Goal: Information Seeking & Learning: Learn about a topic

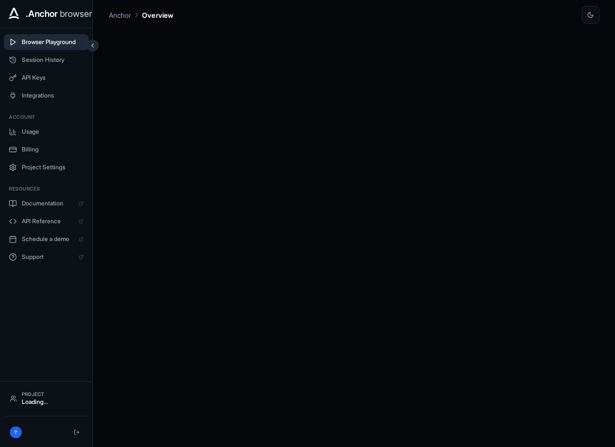
click at [56, 40] on span "Browser Playground" at bounding box center [53, 42] width 62 height 8
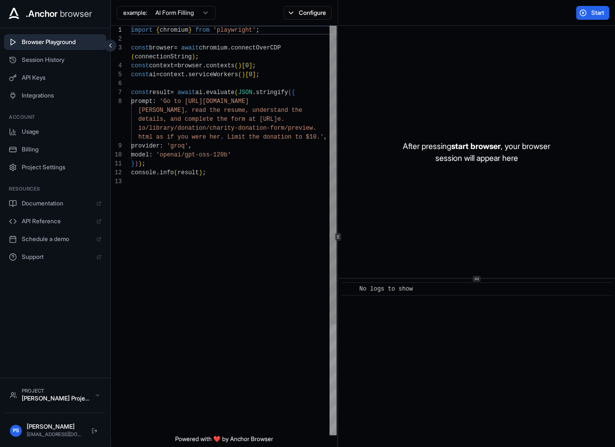
click at [226, 201] on div "import { chromium } from 'playwright' ; const browser = await chromium . connec…" at bounding box center [233, 306] width 205 height 561
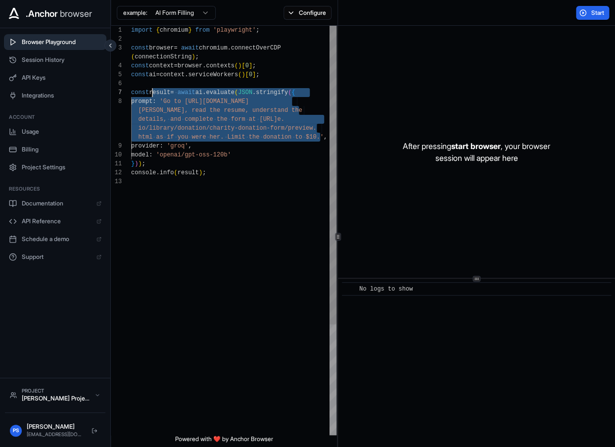
scroll to position [71, 0]
drag, startPoint x: 322, startPoint y: 138, endPoint x: 173, endPoint y: 102, distance: 153.3
click at [173, 102] on div "import { chromium } from 'playwright' ; const browser = await chromium . connec…" at bounding box center [233, 306] width 205 height 561
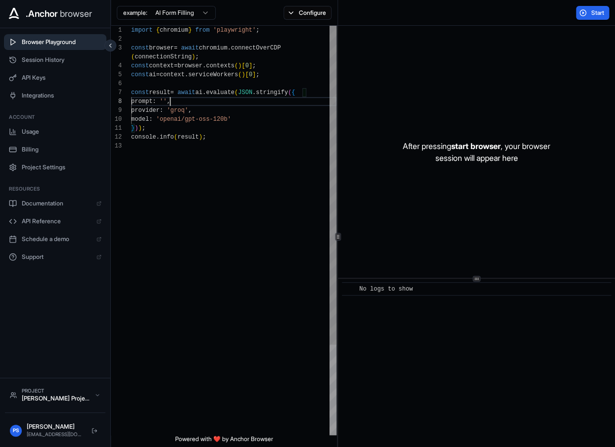
scroll to position [0, 0]
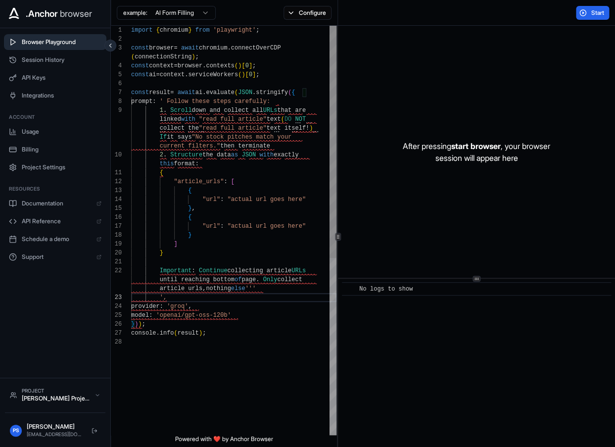
click at [174, 103] on div "import { chromium } from 'playwright' ; const browser = await chromium . connec…" at bounding box center [233, 386] width 205 height 721
click at [266, 291] on div "import { chromium } from 'playwright' ; const browser = await chromium . connec…" at bounding box center [233, 386] width 205 height 721
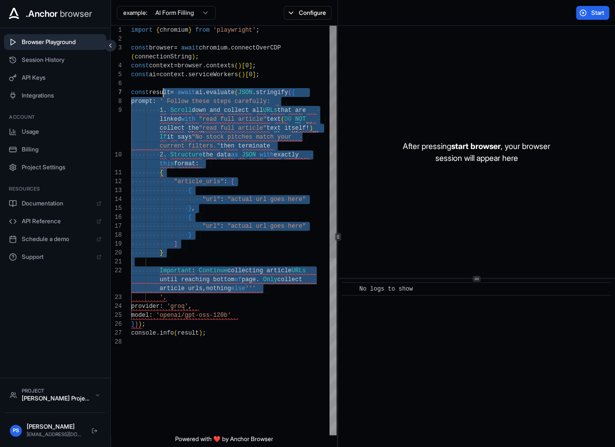
scroll to position [71, 0]
drag, startPoint x: 275, startPoint y: 289, endPoint x: 169, endPoint y: 101, distance: 215.8
click at [169, 101] on div "import { chromium } from 'playwright' ; const browser = await chromium . connec…" at bounding box center [233, 386] width 205 height 721
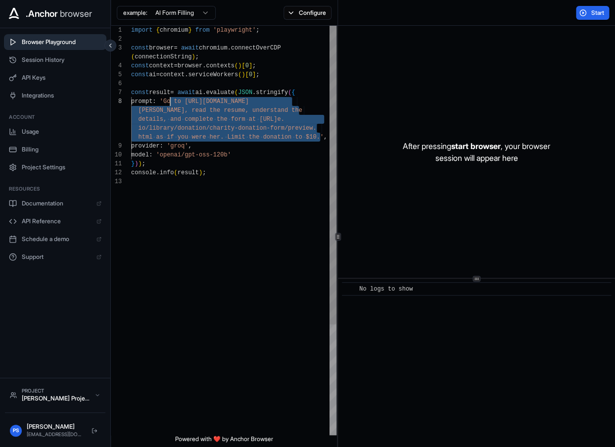
drag, startPoint x: 322, startPoint y: 138, endPoint x: 171, endPoint y: 103, distance: 154.9
click at [171, 103] on div "import { chromium } from 'playwright' ; const browser = await chromium . connec…" at bounding box center [233, 306] width 205 height 561
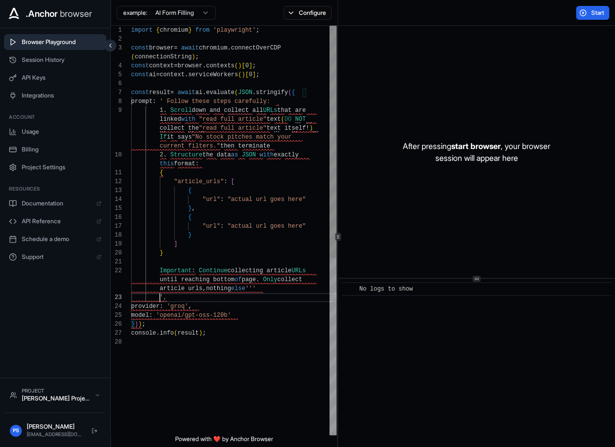
scroll to position [80, 0]
click at [270, 291] on div "import { chromium } from 'playwright' ; const browser = await chromium . connec…" at bounding box center [233, 386] width 205 height 721
click at [299, 146] on div "import { chromium } from 'playwright' ; const browser = await chromium . connec…" at bounding box center [233, 386] width 205 height 721
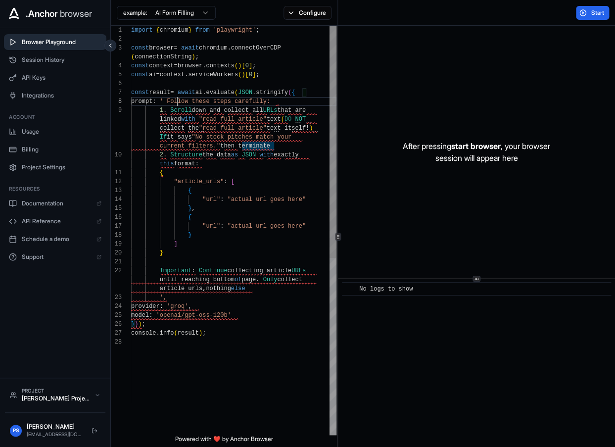
drag, startPoint x: 178, startPoint y: 105, endPoint x: 178, endPoint y: 113, distance: 8.4
click at [178, 105] on div "import { chromium } from 'playwright' ; const browser = await chromium . connec…" at bounding box center [233, 386] width 205 height 721
click at [168, 116] on div "import { chromium } from 'playwright' ; const browser = await chromium . connec…" at bounding box center [233, 386] width 205 height 721
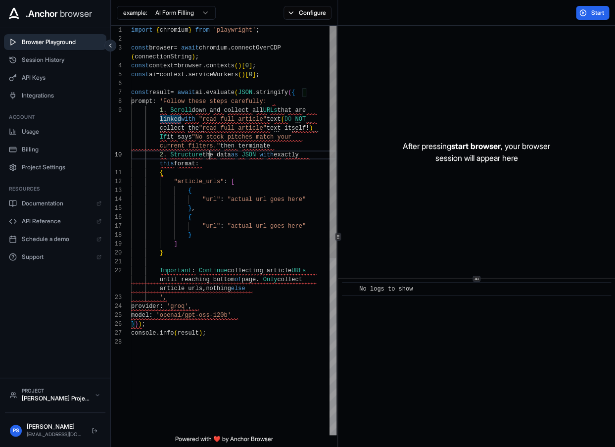
click at [209, 157] on div "import { chromium } from 'playwright' ; const browser = await chromium . connec…" at bounding box center [233, 386] width 205 height 721
click at [161, 110] on div "import { chromium } from 'playwright' ; const browser = await chromium . connec…" at bounding box center [233, 386] width 205 height 721
click at [174, 100] on div "import { chromium } from 'playwright' ; const browser = await chromium . connec…" at bounding box center [233, 386] width 205 height 721
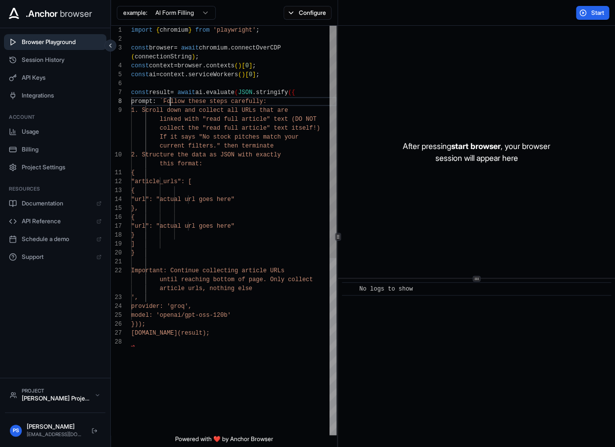
click at [201, 302] on div "import { chromium } from 'playwright' ; const browser = await chromium . connec…" at bounding box center [233, 386] width 205 height 721
click at [240, 318] on div "import { chromium } from 'playwright' ; const browser = await chromium . connec…" at bounding box center [233, 386] width 205 height 721
click at [210, 299] on div "import { chromium } from 'playwright' ; const browser = await chromium . connec…" at bounding box center [233, 386] width 205 height 721
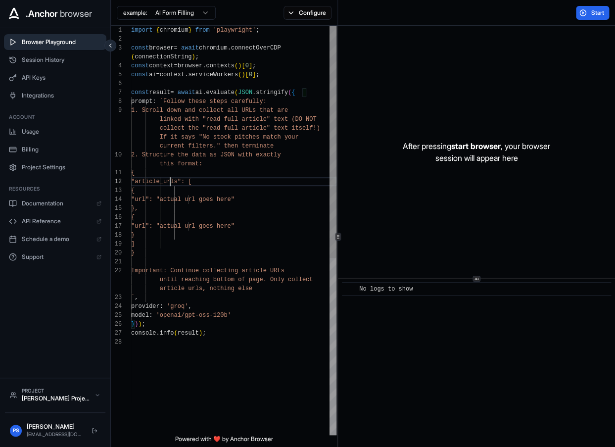
click at [170, 180] on div "import { chromium } from 'playwright' ; const browser = await chromium . connec…" at bounding box center [233, 386] width 205 height 721
click at [216, 87] on div "import { chromium } from 'playwright' ; const browser = await chromium . connec…" at bounding box center [233, 386] width 205 height 721
click at [173, 171] on div "import { chromium } from 'playwright' ; const browser = await chromium . connec…" at bounding box center [233, 386] width 205 height 721
click at [222, 49] on div "import { chromium } from 'playwright' ; const browser = await chromium . connec…" at bounding box center [233, 386] width 205 height 721
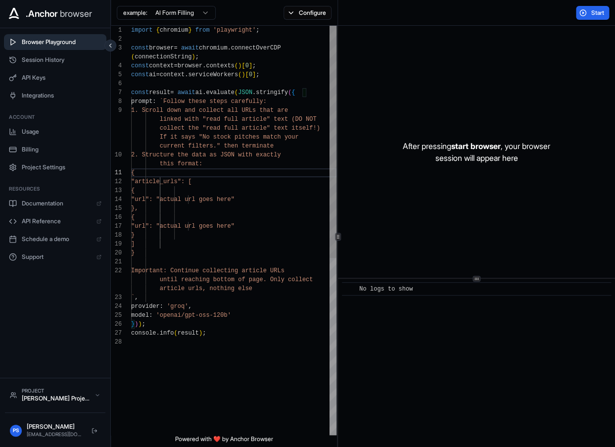
scroll to position [18, 0]
click at [248, 87] on div "import { chromium } from 'playwright' ; const browser = await chromium . connec…" at bounding box center [233, 386] width 205 height 721
click at [251, 299] on div "const ai = context . serviceWorkers ( ) [ 0 ] ; const result = await ai . evalu…" at bounding box center [233, 386] width 205 height 721
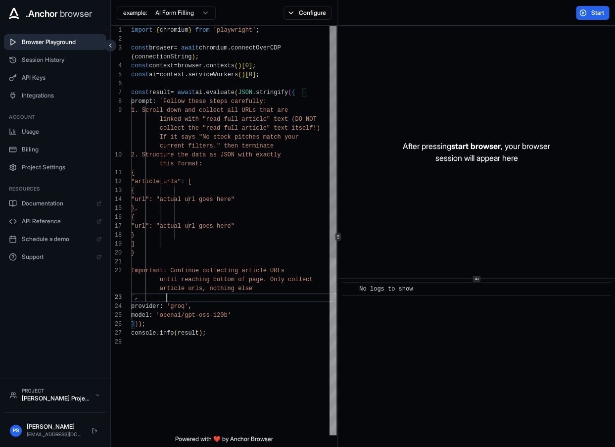
click at [245, 303] on div "const ai = context . serviceWorkers ( ) [ 0 ] ; const result = await ai . evalu…" at bounding box center [233, 386] width 205 height 721
click at [253, 315] on div "const ai = context . serviceWorkers ( ) [ 0 ] ; const result = await ai . evalu…" at bounding box center [233, 386] width 205 height 721
click at [286, 315] on div "const ai = context . serviceWorkers ( ) [ 0 ] ; const result = await ai . evalu…" at bounding box center [233, 391] width 205 height 730
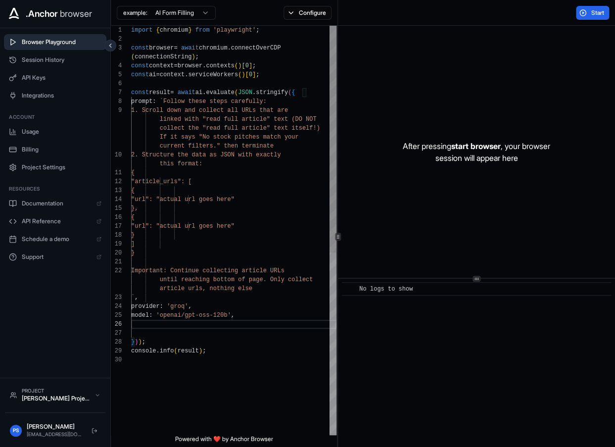
click at [288, 68] on div "const ai = context . serviceWorkers ( ) [ 0 ] ; const result = await ai . evalu…" at bounding box center [233, 395] width 205 height 739
click at [284, 76] on div "const ai = context . serviceWorkers ( ) [ 0 ] ; const result = await ai . evalu…" at bounding box center [233, 395] width 205 height 739
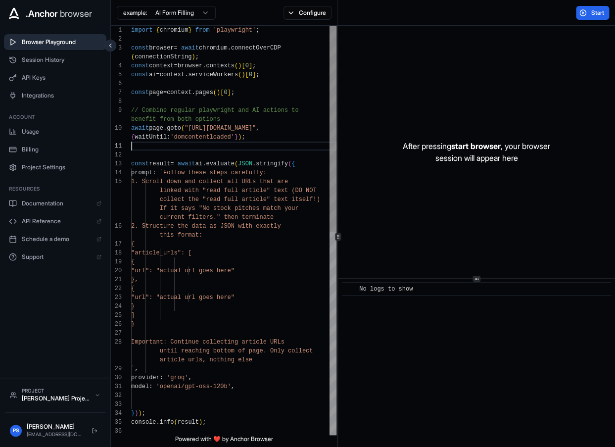
scroll to position [9, 0]
drag, startPoint x: 296, startPoint y: 128, endPoint x: 193, endPoint y: 133, distance: 104.0
click at [193, 131] on span ""[URL][DOMAIN_NAME]"" at bounding box center [220, 128] width 71 height 7
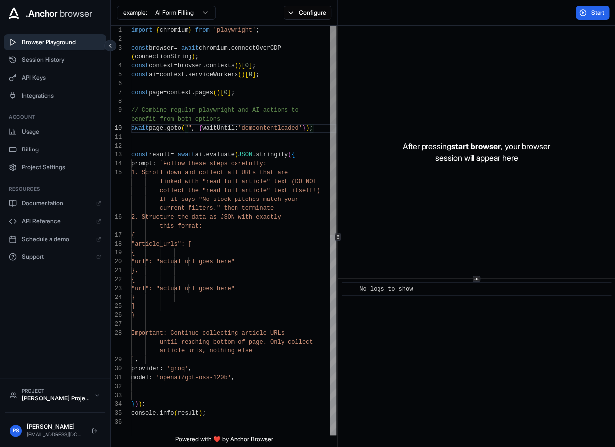
scroll to position [18, 0]
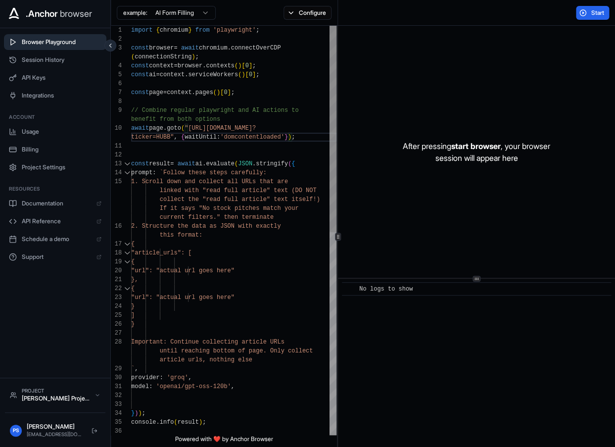
click at [131, 140] on div at bounding box center [121, 137] width 20 height 9
drag, startPoint x: 135, startPoint y: 139, endPoint x: 134, endPoint y: 183, distance: 44.0
click at [135, 139] on div "const ai = context . serviceWorkers ( ) [ 0 ] ; const result = await ai . evalu…" at bounding box center [233, 431] width 205 height 810
click at [179, 268] on div "const ai = context . serviceWorkers ( ) [ 0 ] ; const result = await ai . evalu…" at bounding box center [233, 431] width 205 height 810
click at [240, 156] on div "const ai = context . serviceWorkers ( ) [ 0 ] ; const result = await ai . evalu…" at bounding box center [233, 431] width 205 height 810
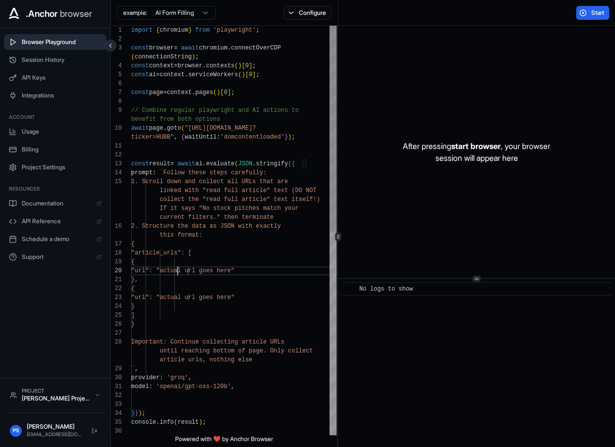
scroll to position [36, 0]
click at [602, 13] on span "Start" at bounding box center [598, 13] width 14 height 8
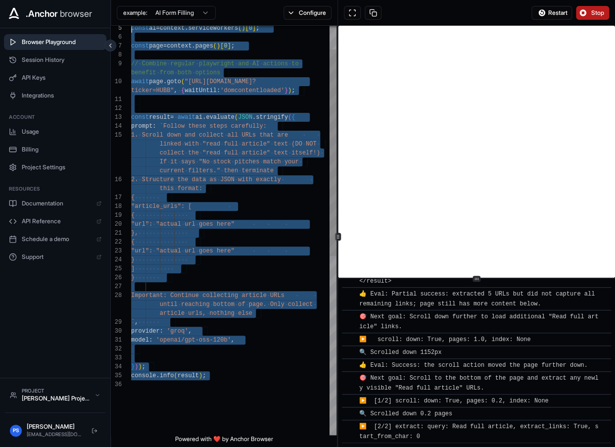
scroll to position [0, 0]
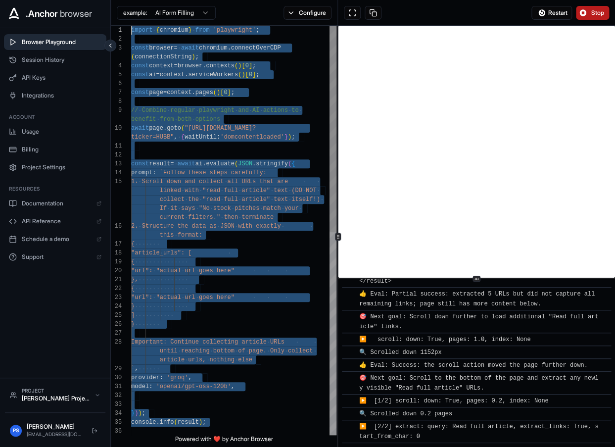
drag, startPoint x: 226, startPoint y: 385, endPoint x: 66, endPoint y: -18, distance: 433.2
click at [131, 26] on div "const ai = context . serviceWorkers ( ) [ 0 ] ; const result = await ai . evalu…" at bounding box center [233, 431] width 205 height 810
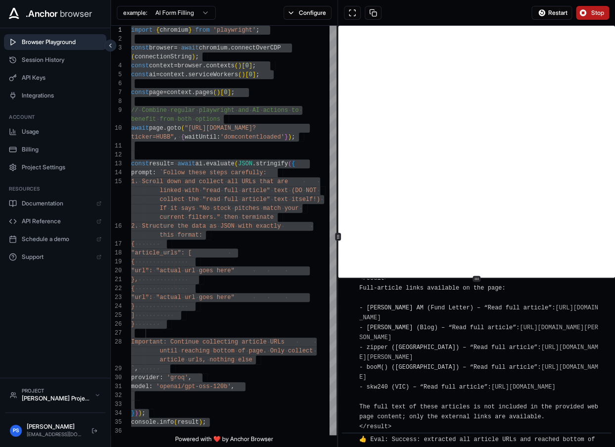
scroll to position [1591, 0]
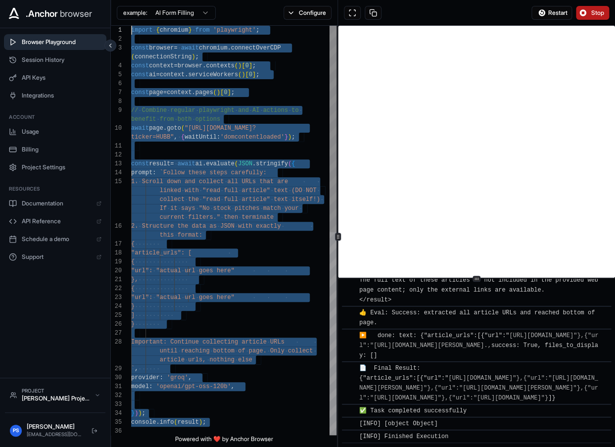
click at [215, 127] on div "const ai = context . serviceWorkers ( ) [ 0 ] ; const result = await ai . evalu…" at bounding box center [233, 431] width 205 height 810
type textarea "**********"
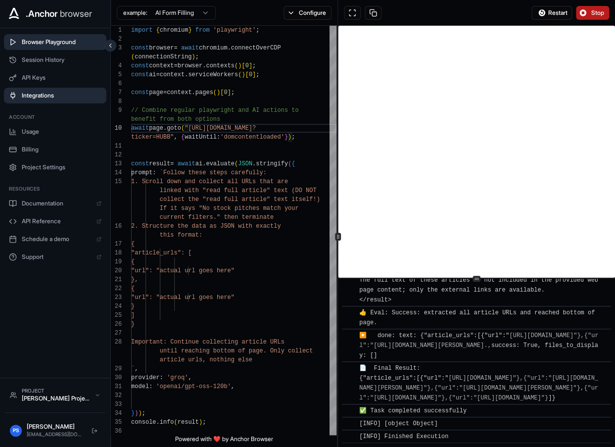
click at [58, 102] on button "Integrations" at bounding box center [55, 96] width 102 height 16
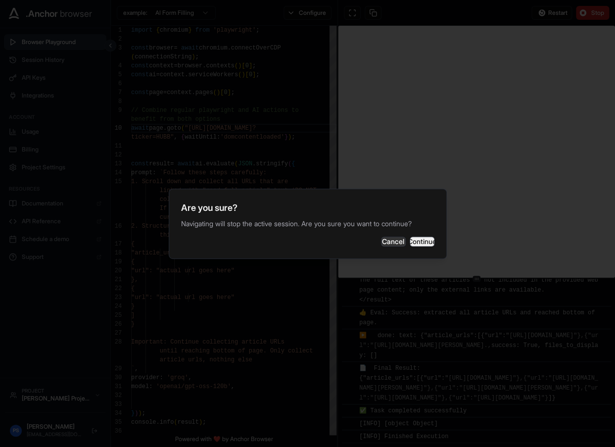
click at [410, 241] on button "Continue" at bounding box center [422, 242] width 25 height 10
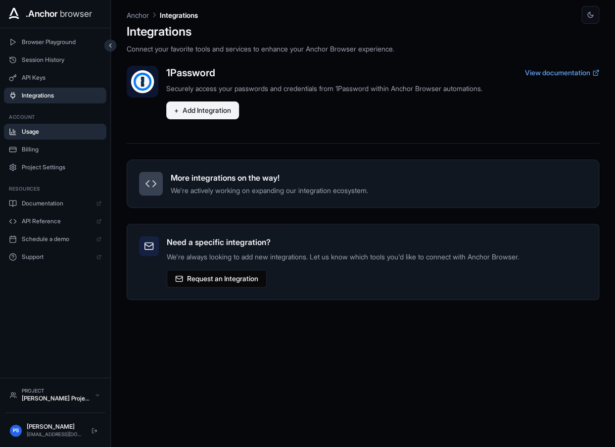
click at [41, 130] on span "Usage" at bounding box center [62, 132] width 80 height 8
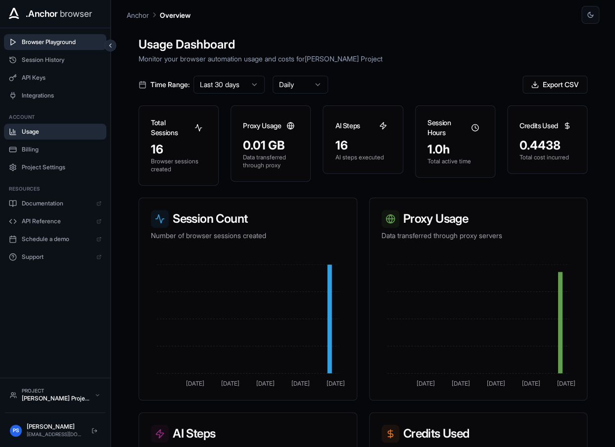
click at [51, 45] on span "Browser Playground" at bounding box center [62, 42] width 80 height 8
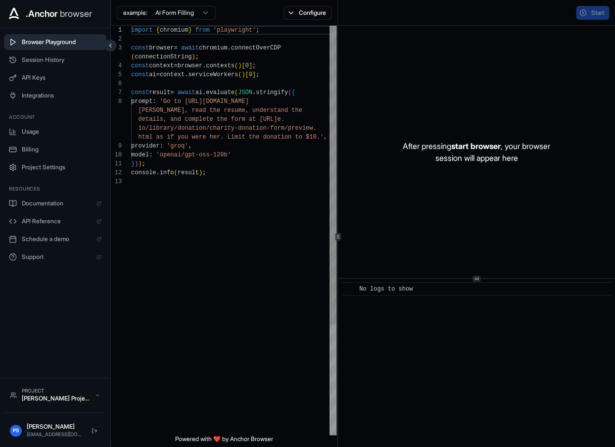
scroll to position [62, 0]
click at [40, 130] on span "Usage" at bounding box center [62, 132] width 80 height 8
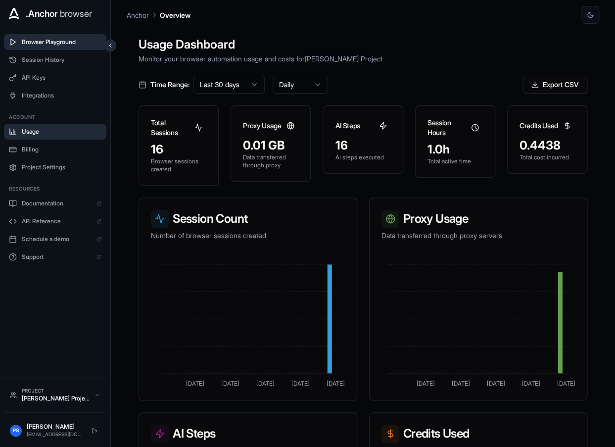
click at [56, 42] on span "Browser Playground" at bounding box center [62, 42] width 80 height 8
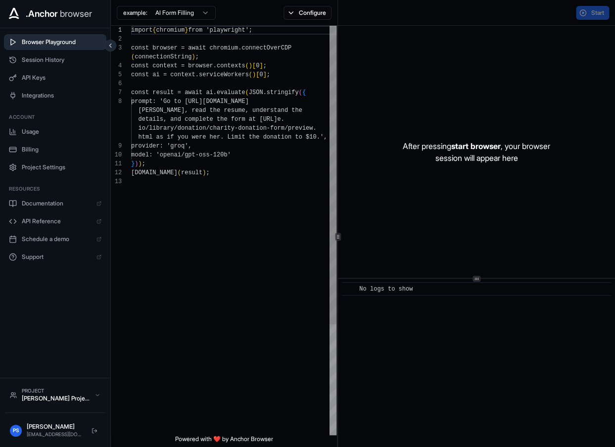
scroll to position [62, 0]
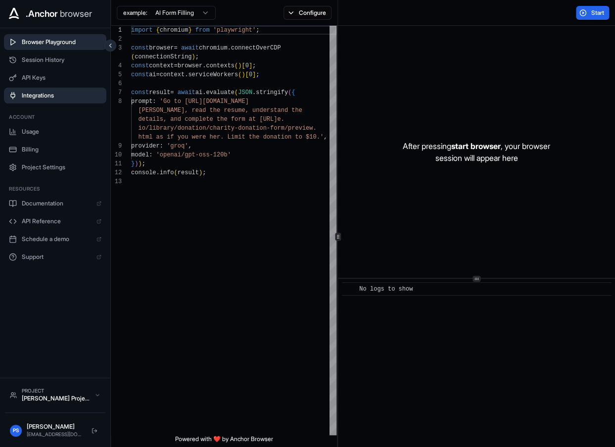
click at [44, 96] on span "Integrations" at bounding box center [62, 96] width 80 height 8
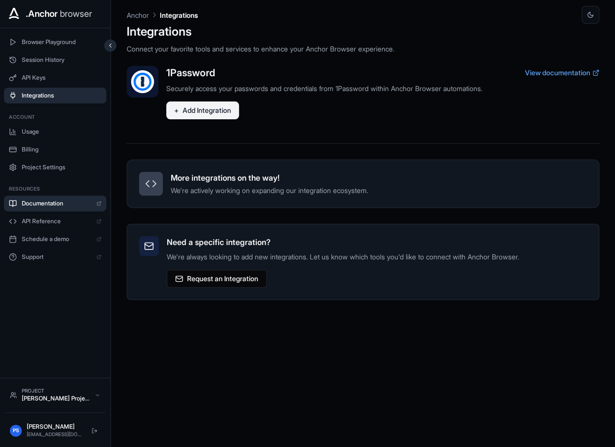
click at [54, 207] on span "Documentation" at bounding box center [57, 203] width 70 height 8
click at [56, 219] on span "API Reference" at bounding box center [57, 221] width 70 height 8
